Goal: Task Accomplishment & Management: Manage account settings

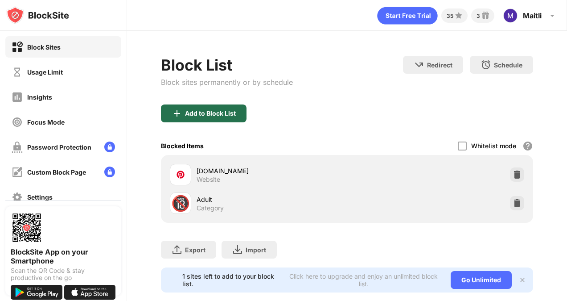
click at [223, 111] on div "Add to Block List" at bounding box center [210, 113] width 51 height 7
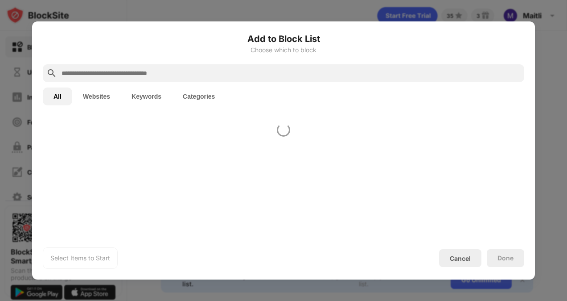
click at [223, 111] on div "Add to Block List Choose which to block All Websites Keywords Categories Select…" at bounding box center [284, 150] width 482 height 236
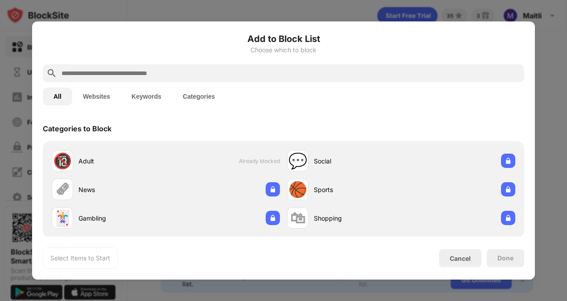
click at [330, 71] on input "text" at bounding box center [291, 73] width 460 height 11
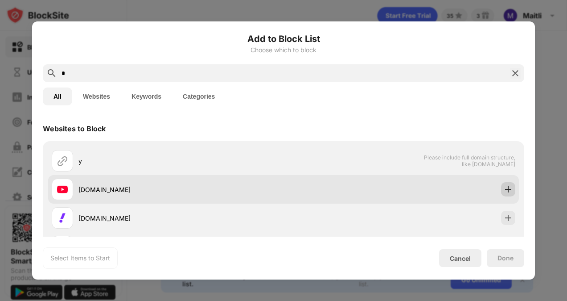
type input "*"
click at [504, 190] on img at bounding box center [508, 189] width 9 height 9
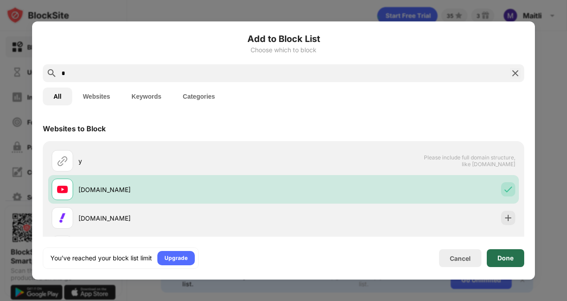
click at [505, 251] on div "Done" at bounding box center [505, 258] width 37 height 18
